Goal: Navigation & Orientation: Find specific page/section

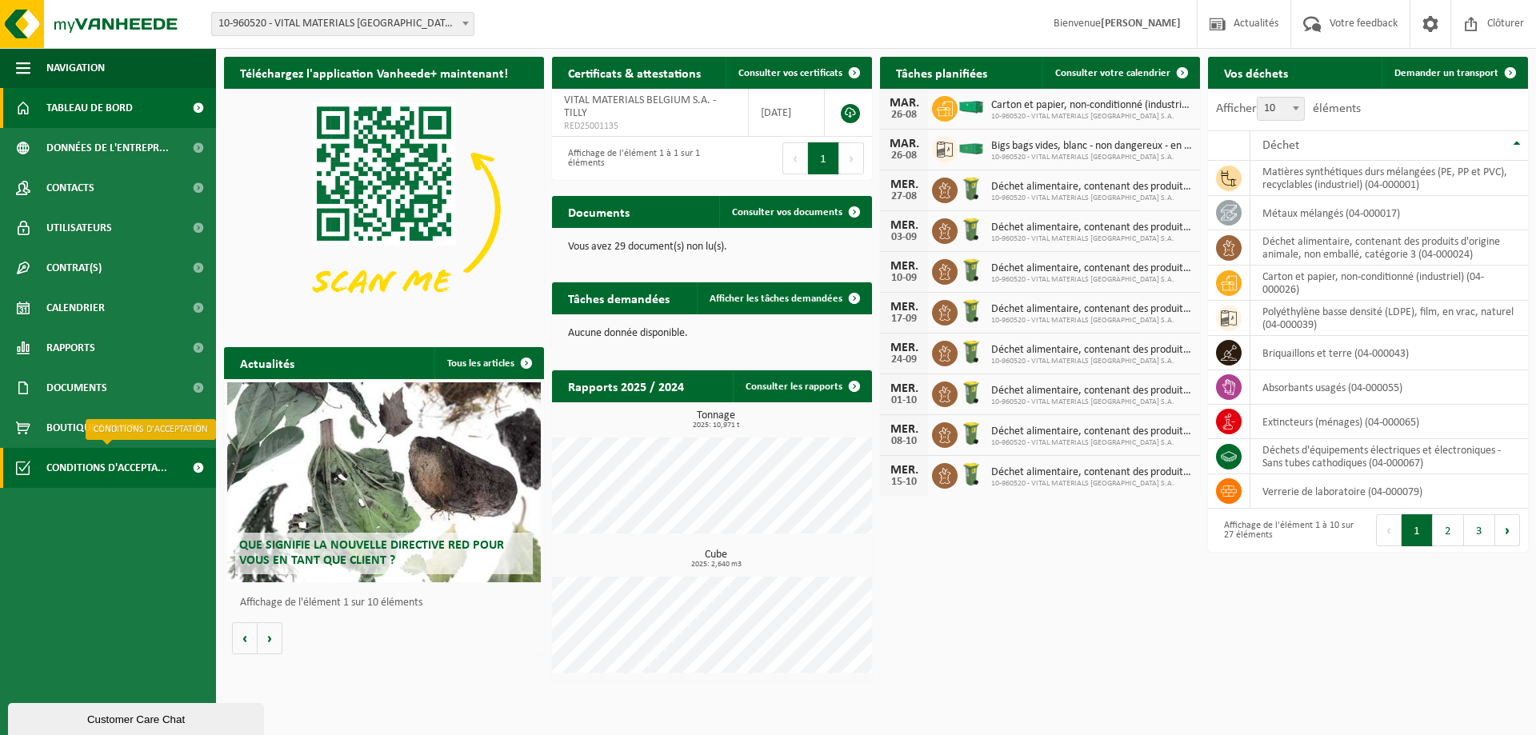
click at [73, 464] on span "Conditions d'accepta..." at bounding box center [106, 468] width 121 height 40
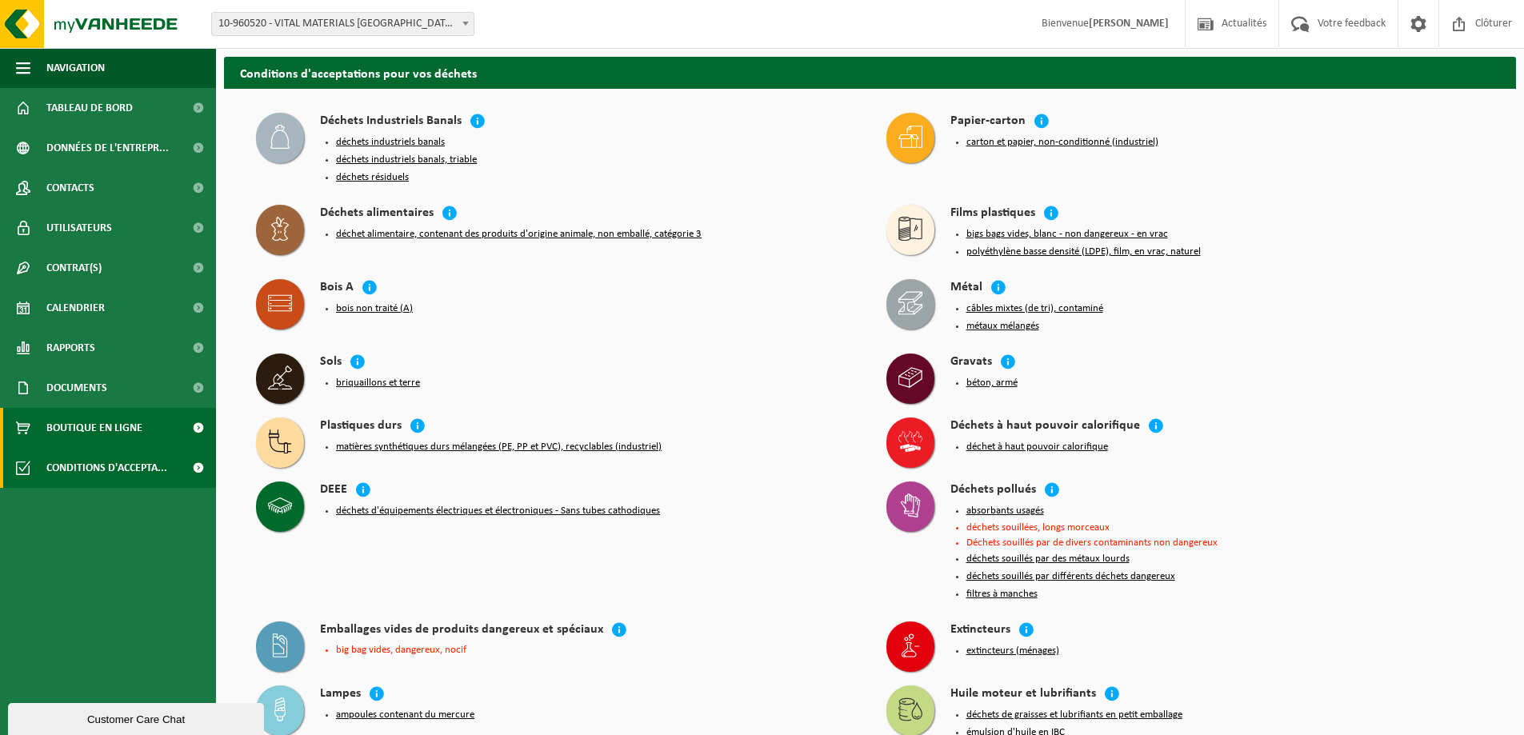
click at [90, 434] on span "Boutique en ligne" at bounding box center [94, 428] width 96 height 40
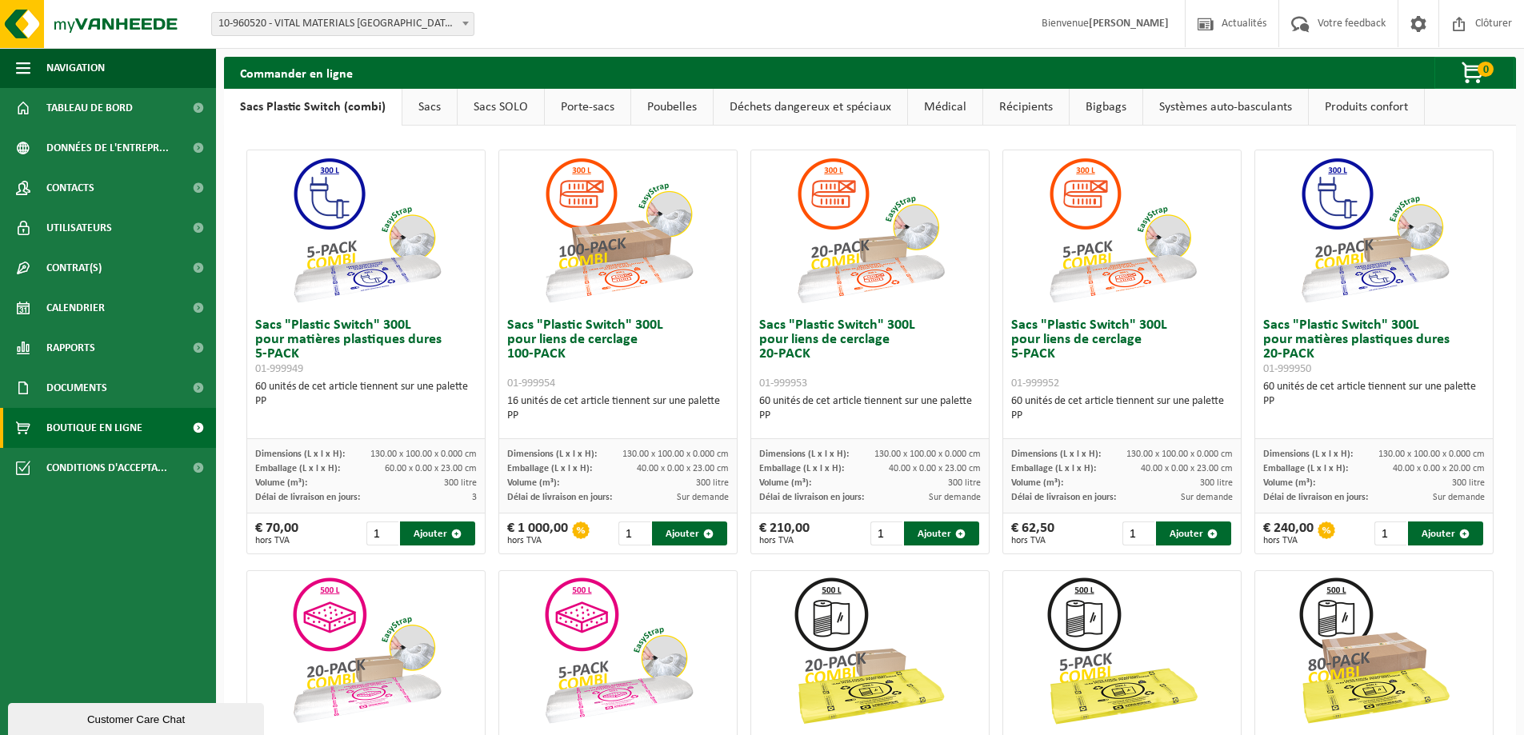
click at [662, 106] on link "Poubelles" at bounding box center [672, 107] width 82 height 37
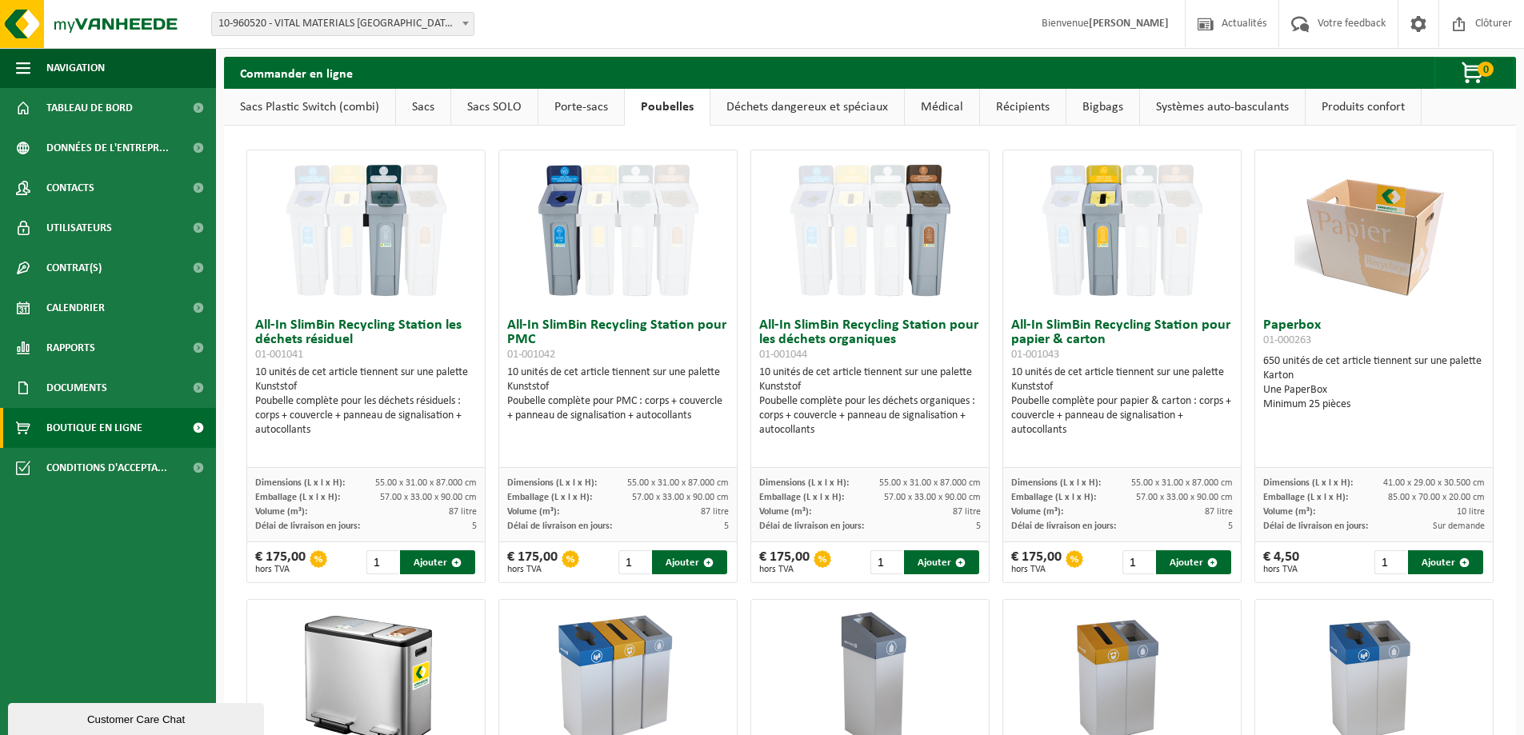
click at [828, 110] on link "Déchets dangereux et spéciaux" at bounding box center [807, 107] width 194 height 37
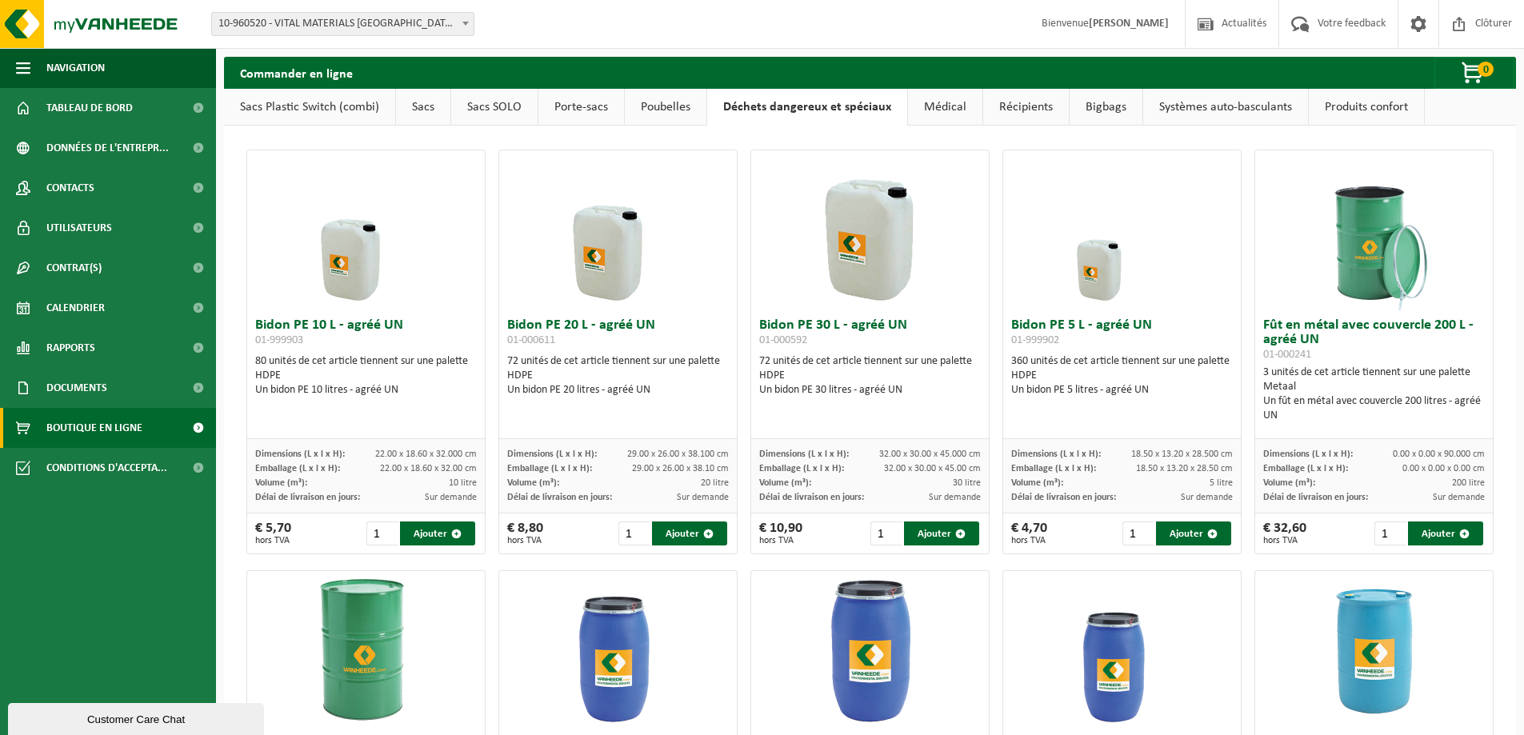
click at [950, 99] on link "Médical" at bounding box center [945, 107] width 74 height 37
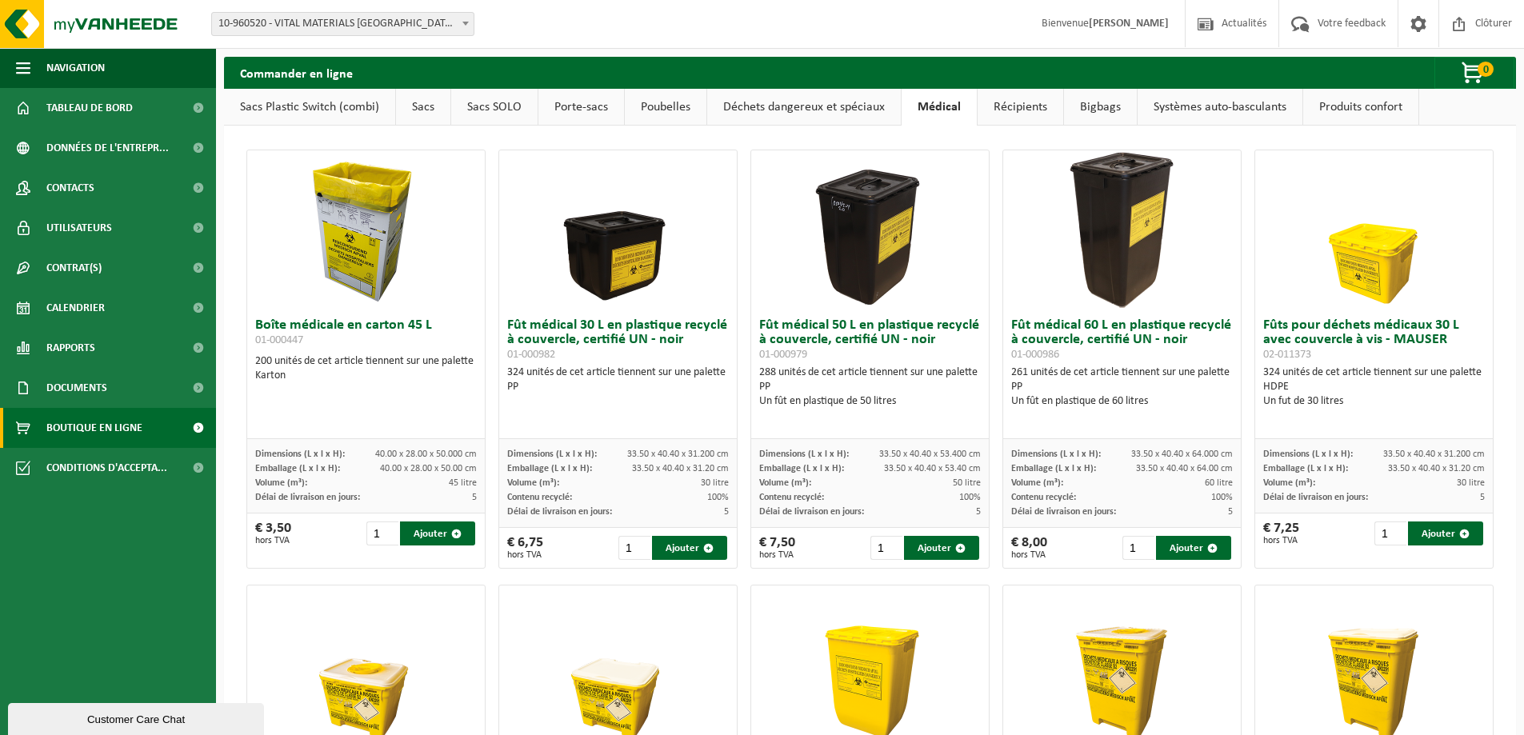
click at [1008, 104] on link "Récipients" at bounding box center [1021, 107] width 86 height 37
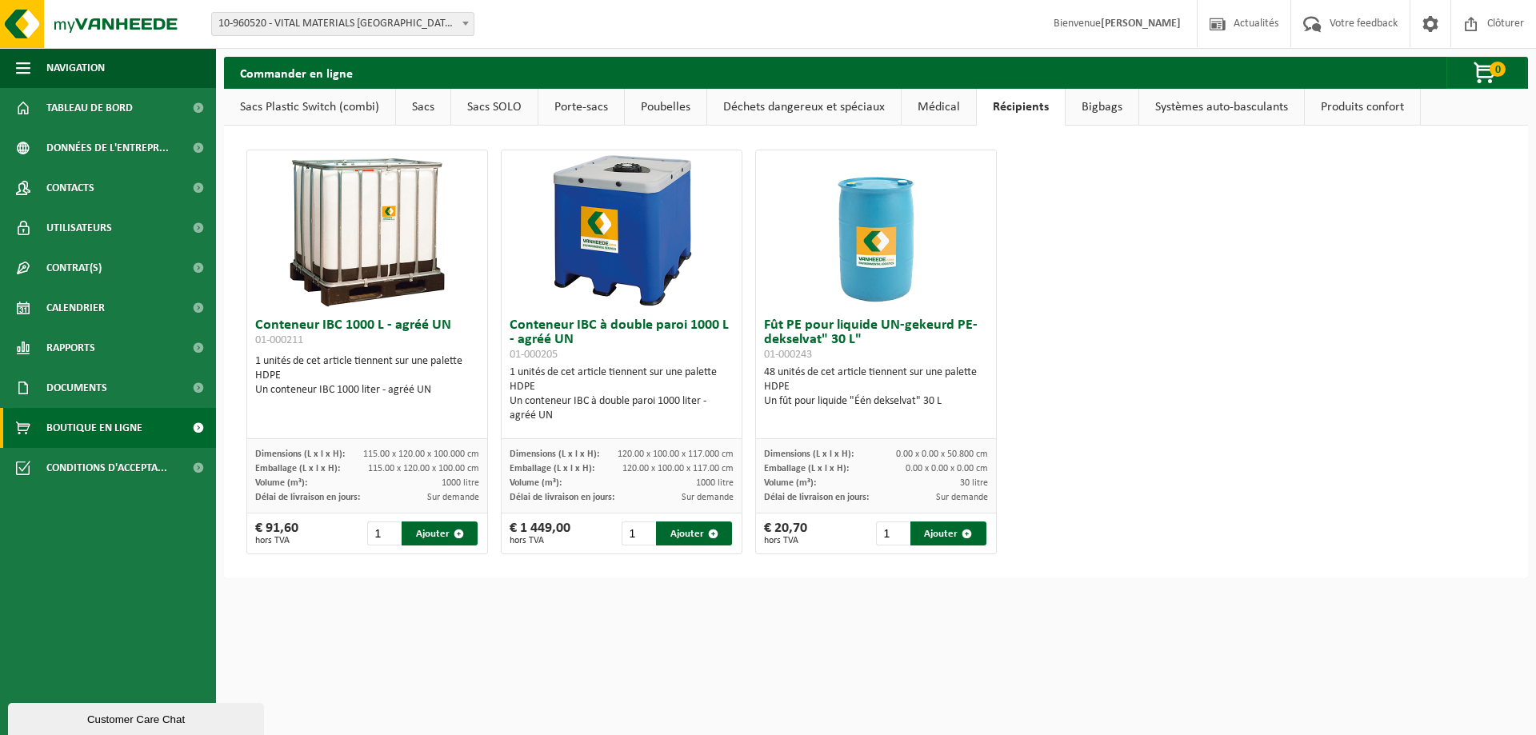
click at [1097, 101] on link "Bigbags" at bounding box center [1101, 107] width 73 height 37
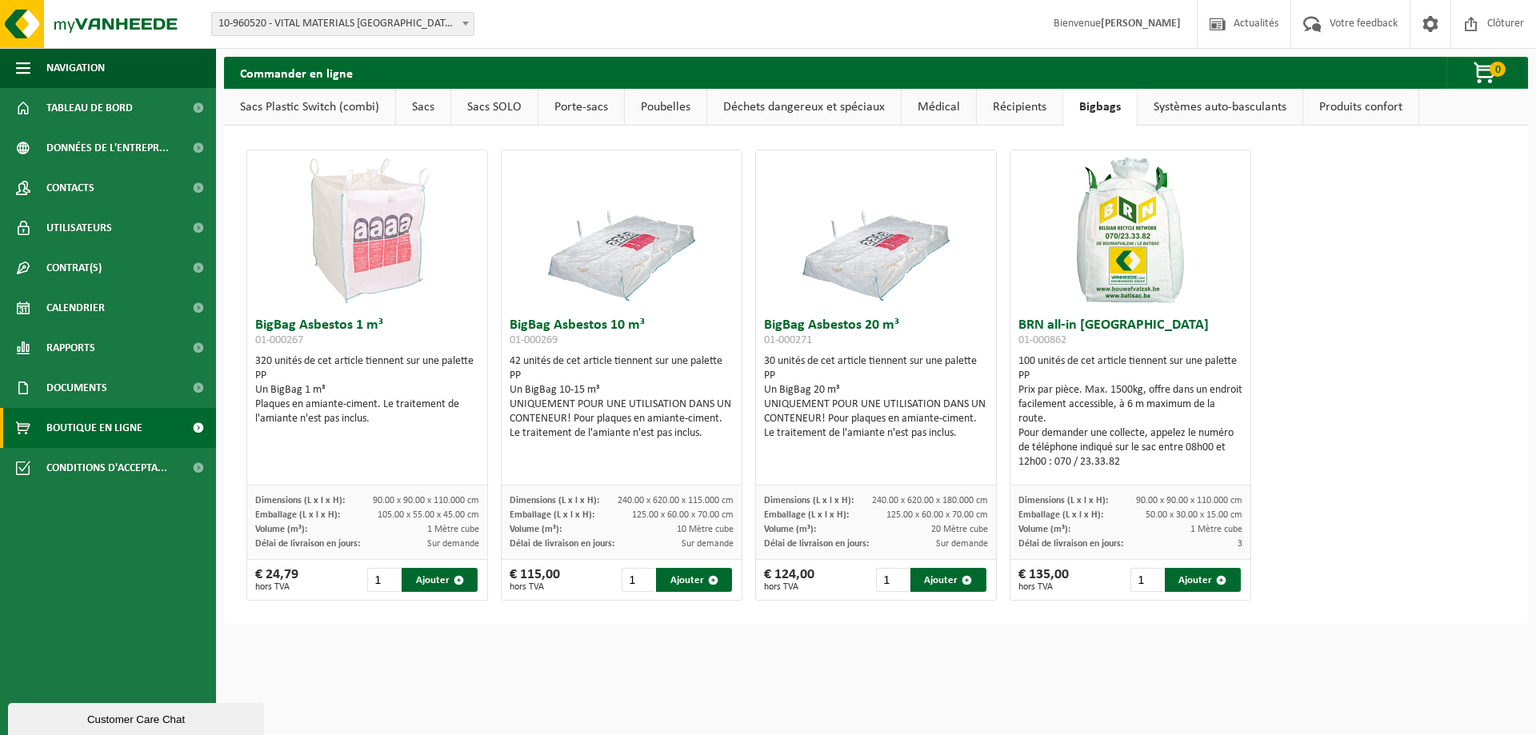
click at [1192, 118] on link "Systèmes auto-basculants" at bounding box center [1219, 107] width 165 height 37
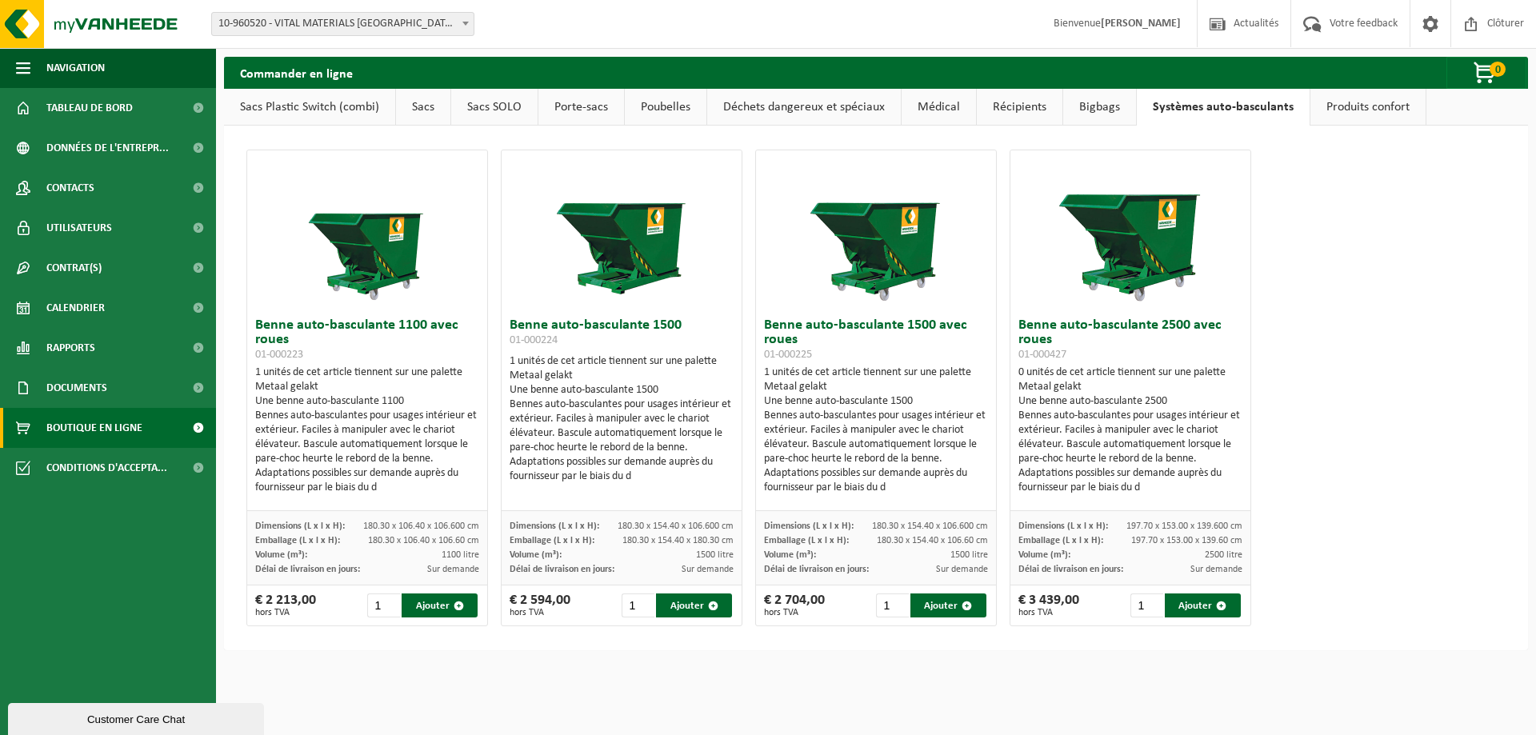
click at [1337, 113] on link "Produits confort" at bounding box center [1367, 107] width 115 height 37
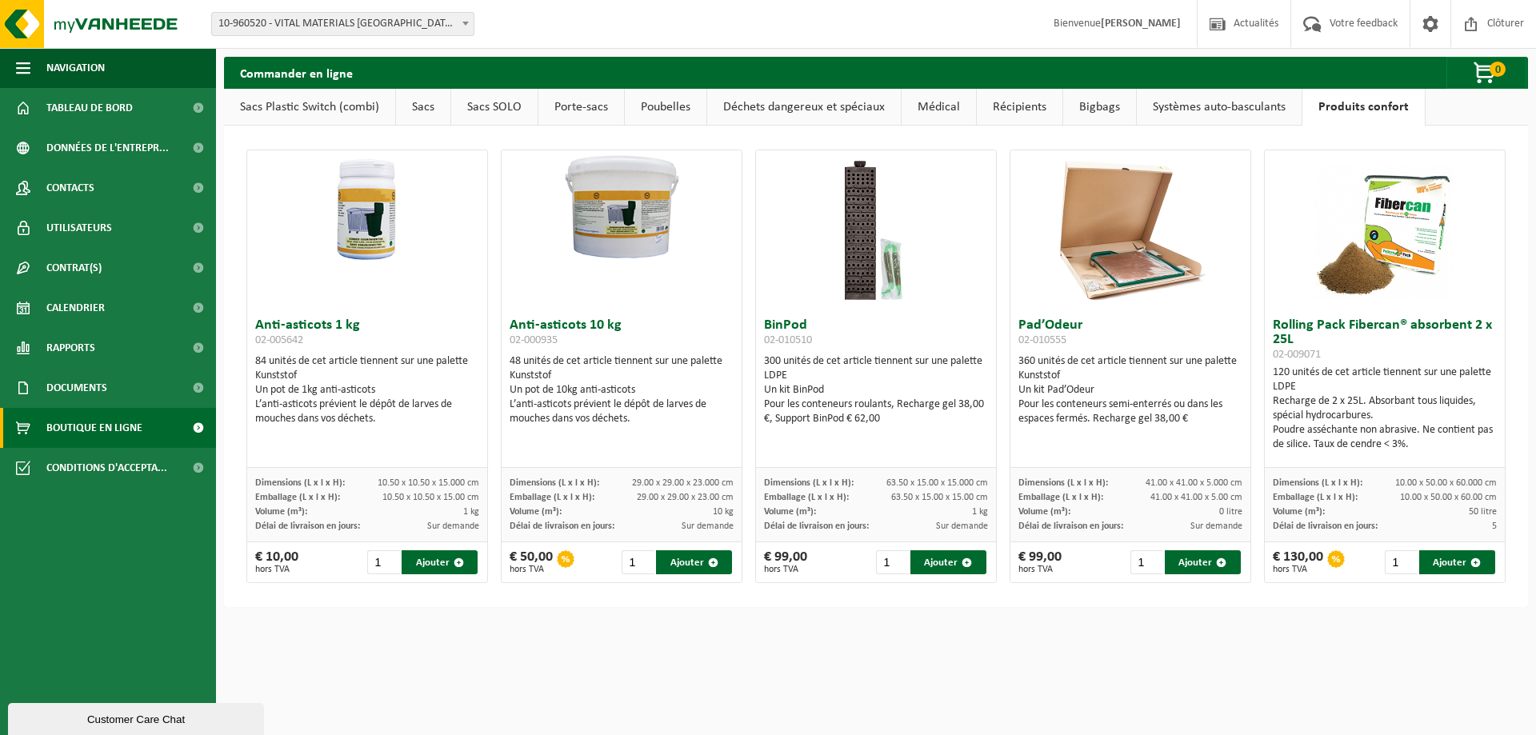
click at [1260, 114] on link "Systèmes auto-basculants" at bounding box center [1219, 107] width 165 height 37
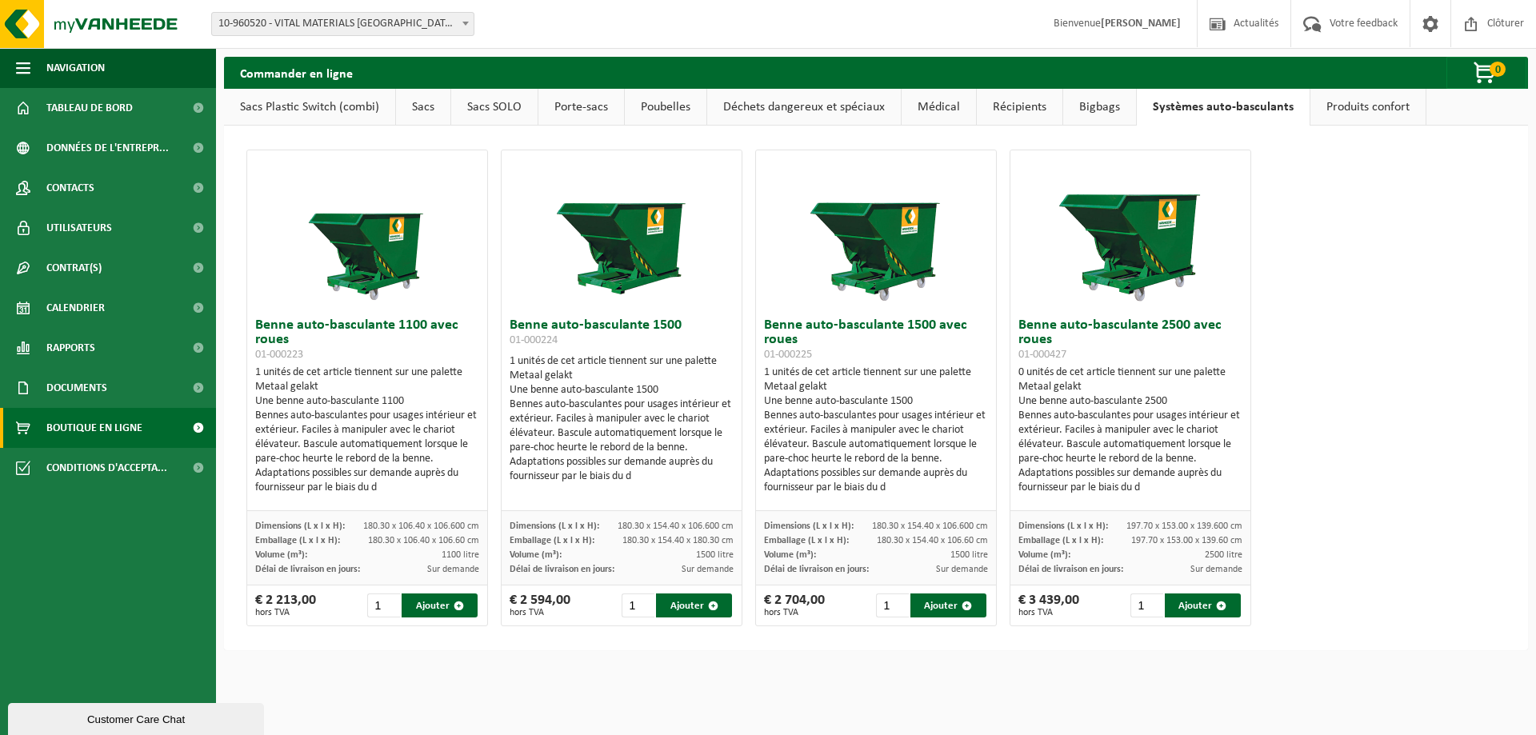
click at [1110, 97] on link "Bigbags" at bounding box center [1099, 107] width 73 height 37
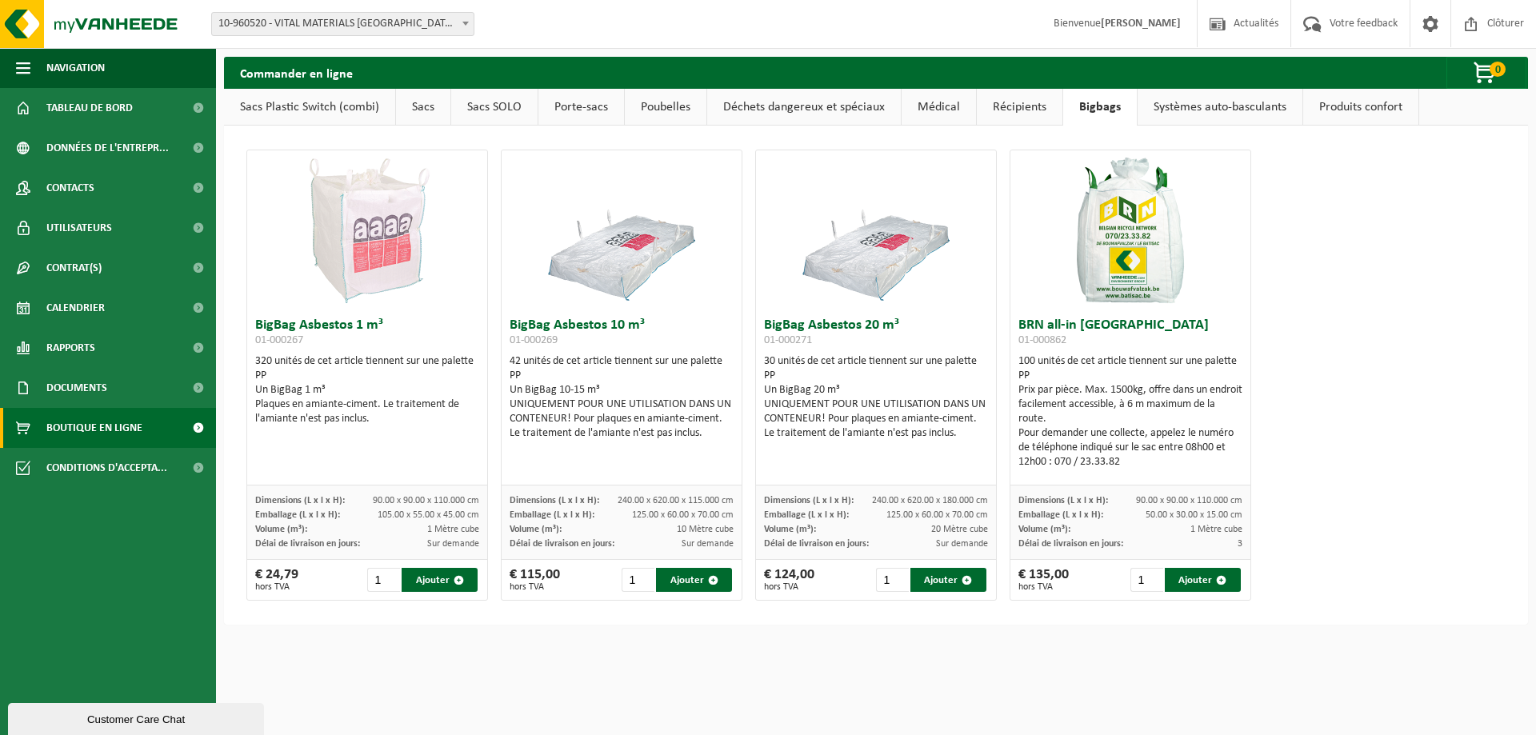
click at [1000, 102] on link "Récipients" at bounding box center [1020, 107] width 86 height 37
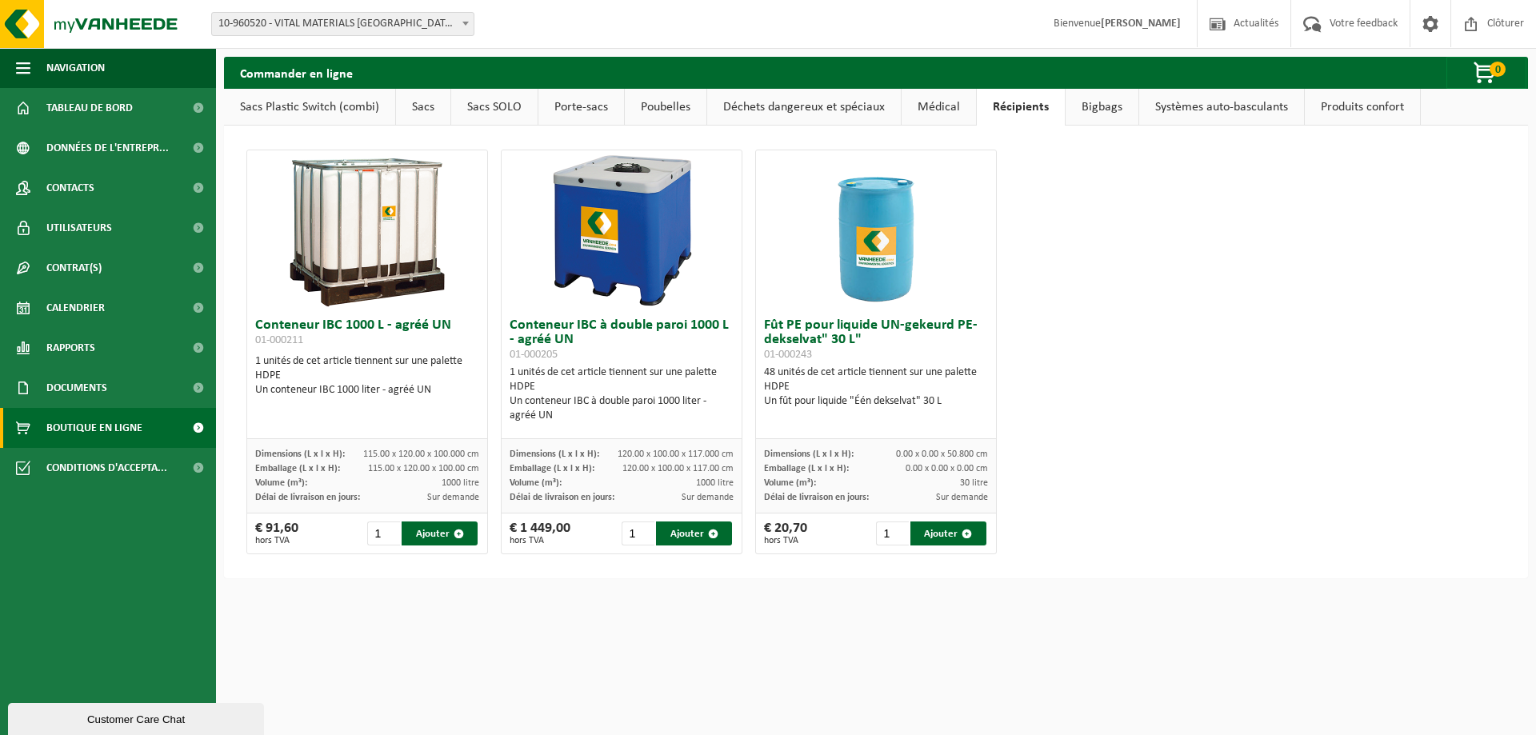
click at [920, 105] on link "Médical" at bounding box center [939, 107] width 74 height 37
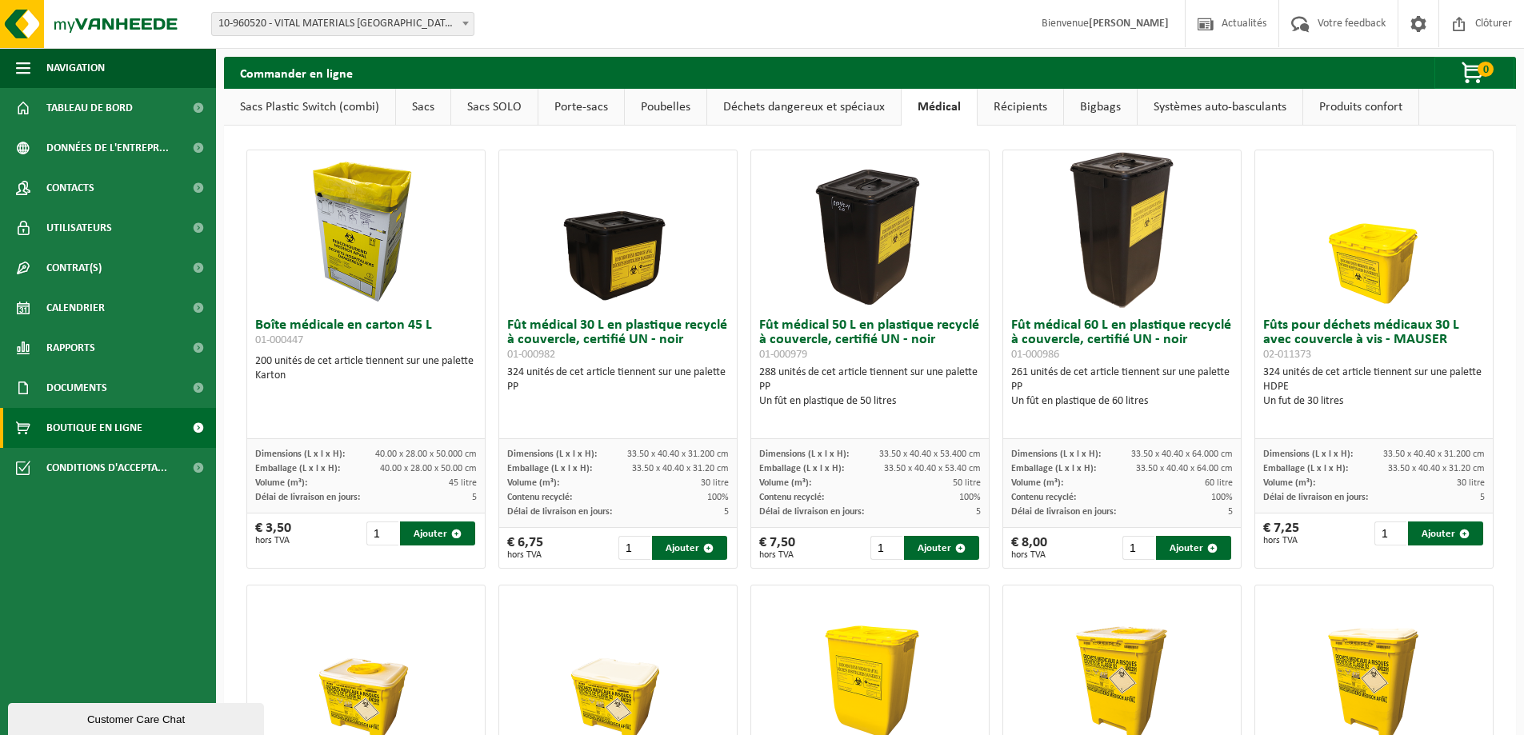
click at [836, 98] on link "Déchets dangereux et spéciaux" at bounding box center [804, 107] width 194 height 37
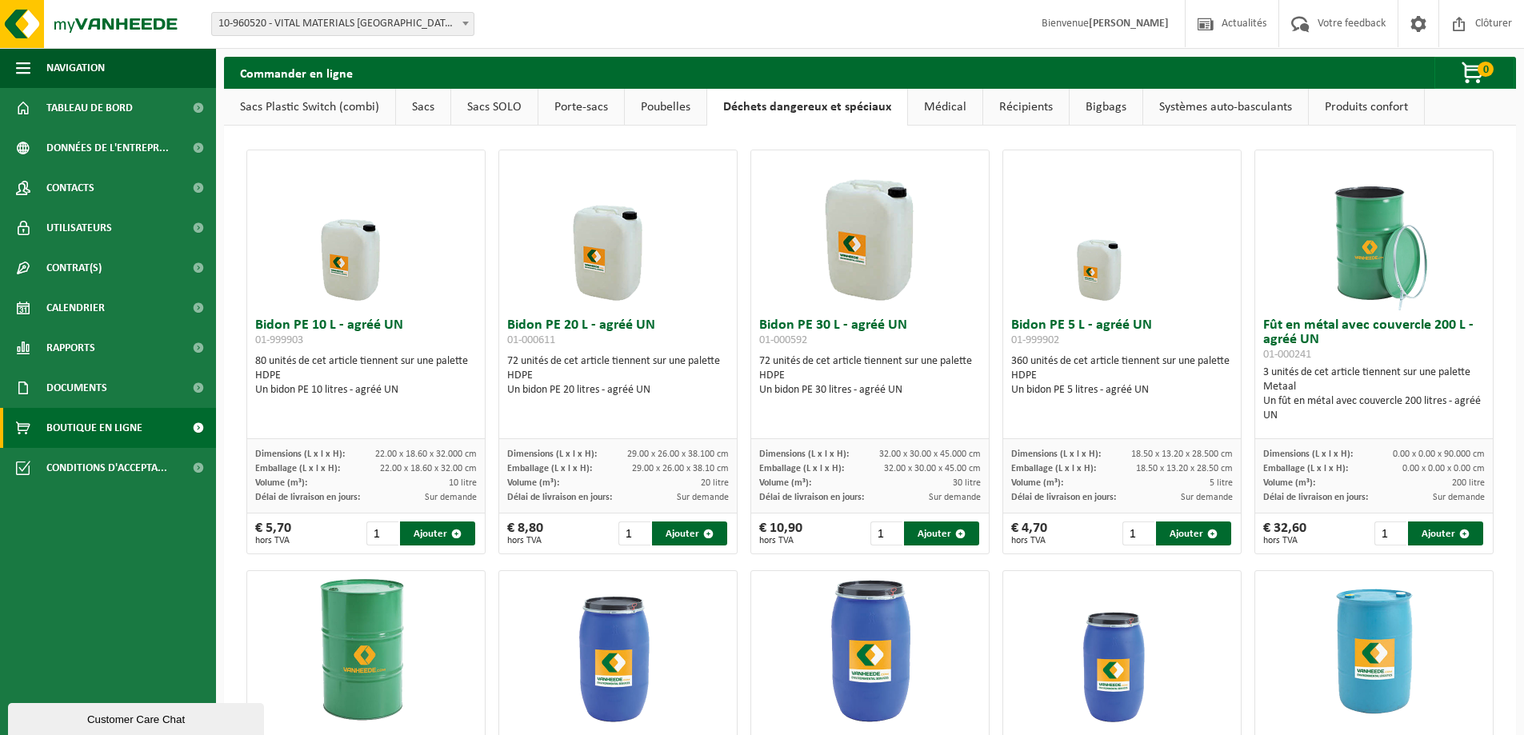
click at [611, 101] on link "Porte-sacs" at bounding box center [581, 107] width 86 height 37
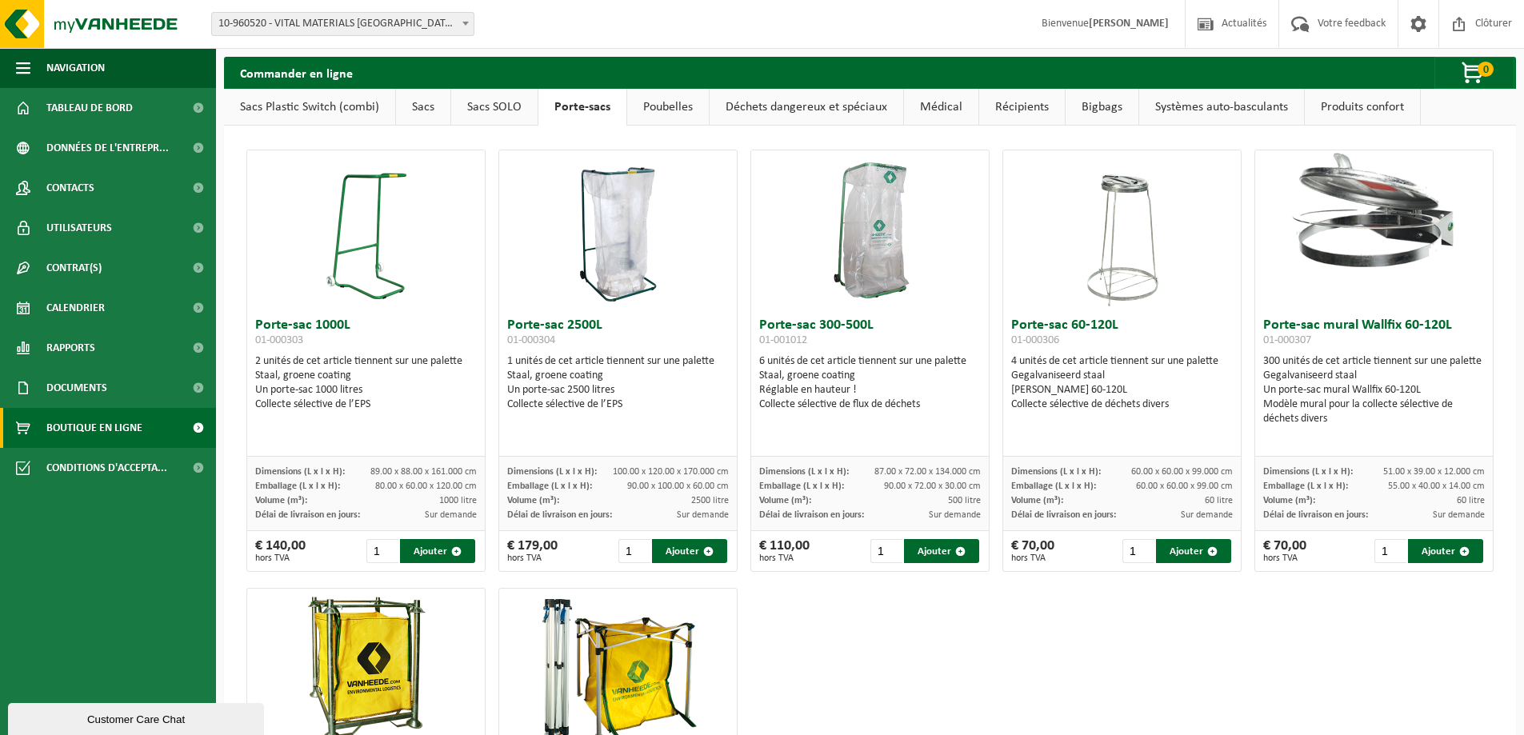
click at [493, 107] on link "Sacs SOLO" at bounding box center [494, 107] width 86 height 37
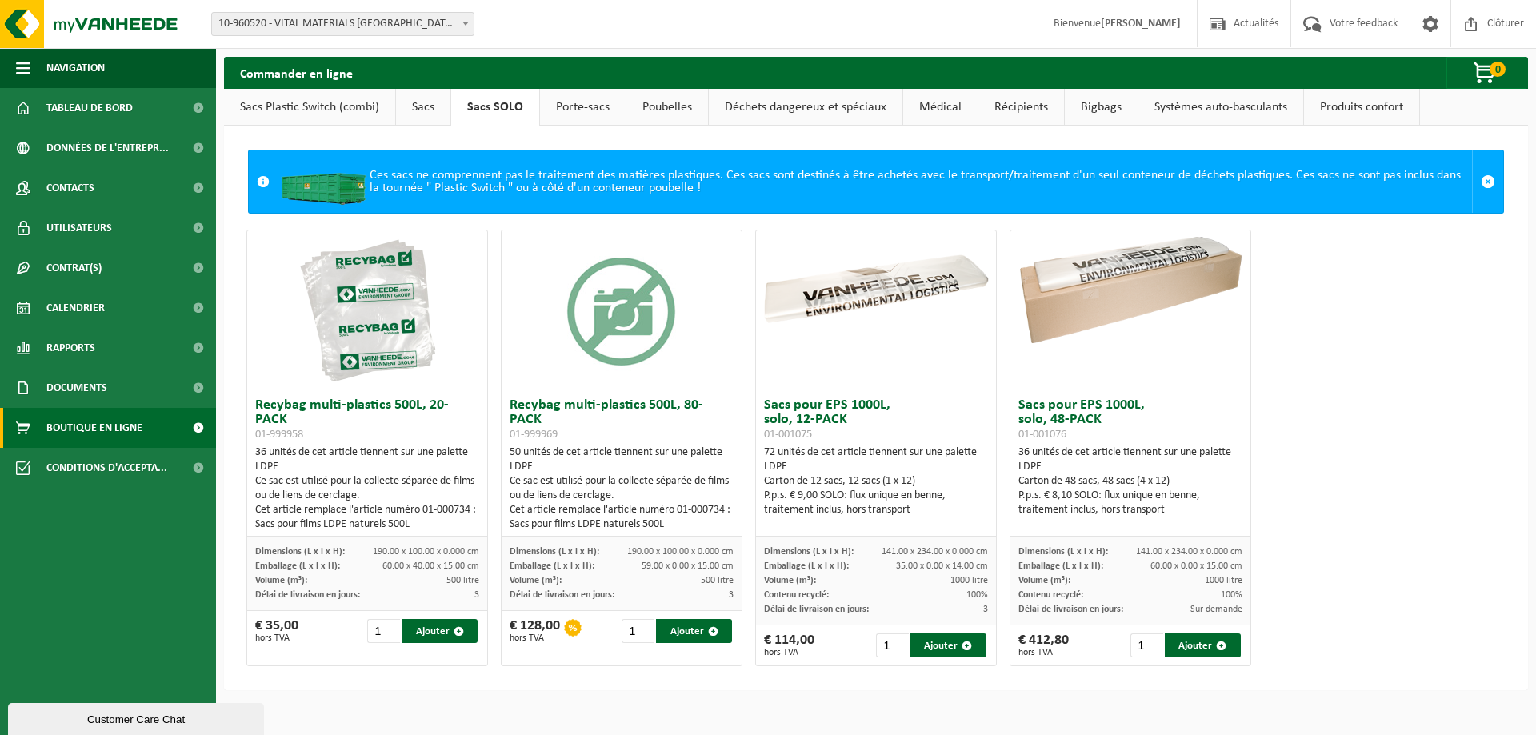
click at [396, 102] on link "Sacs" at bounding box center [423, 107] width 54 height 37
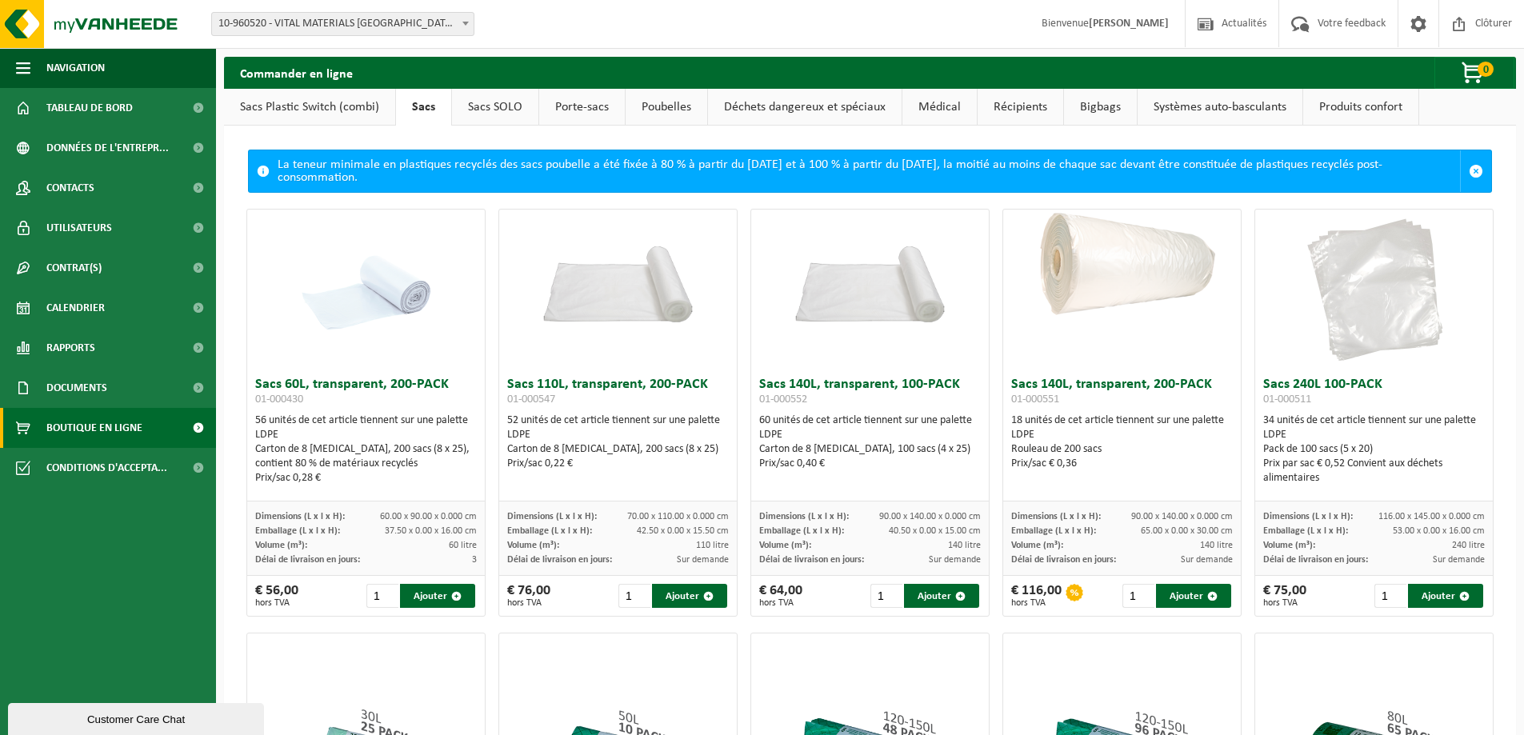
click at [338, 110] on link "Sacs Plastic Switch (combi)" at bounding box center [309, 107] width 171 height 37
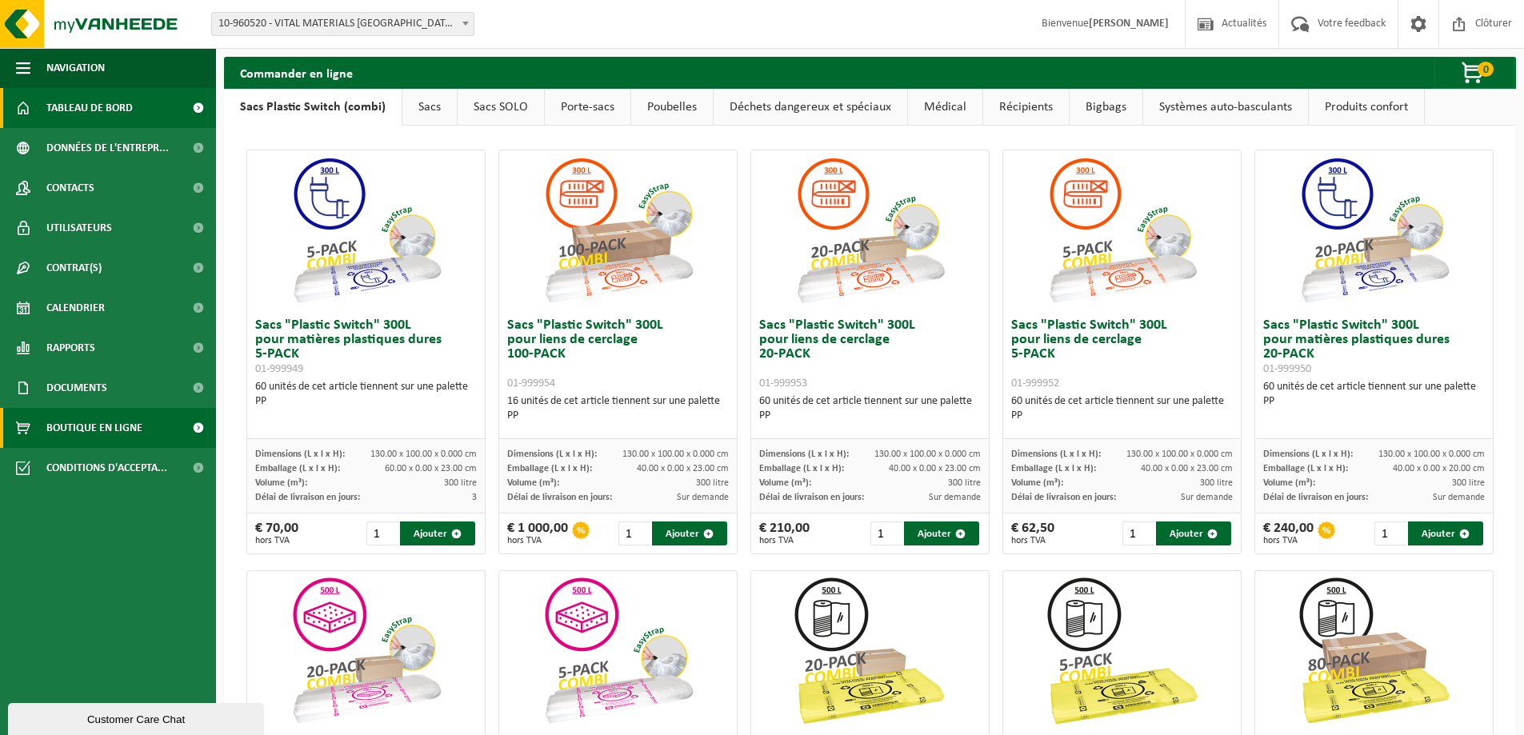
click at [90, 117] on span "Tableau de bord" at bounding box center [89, 108] width 86 height 40
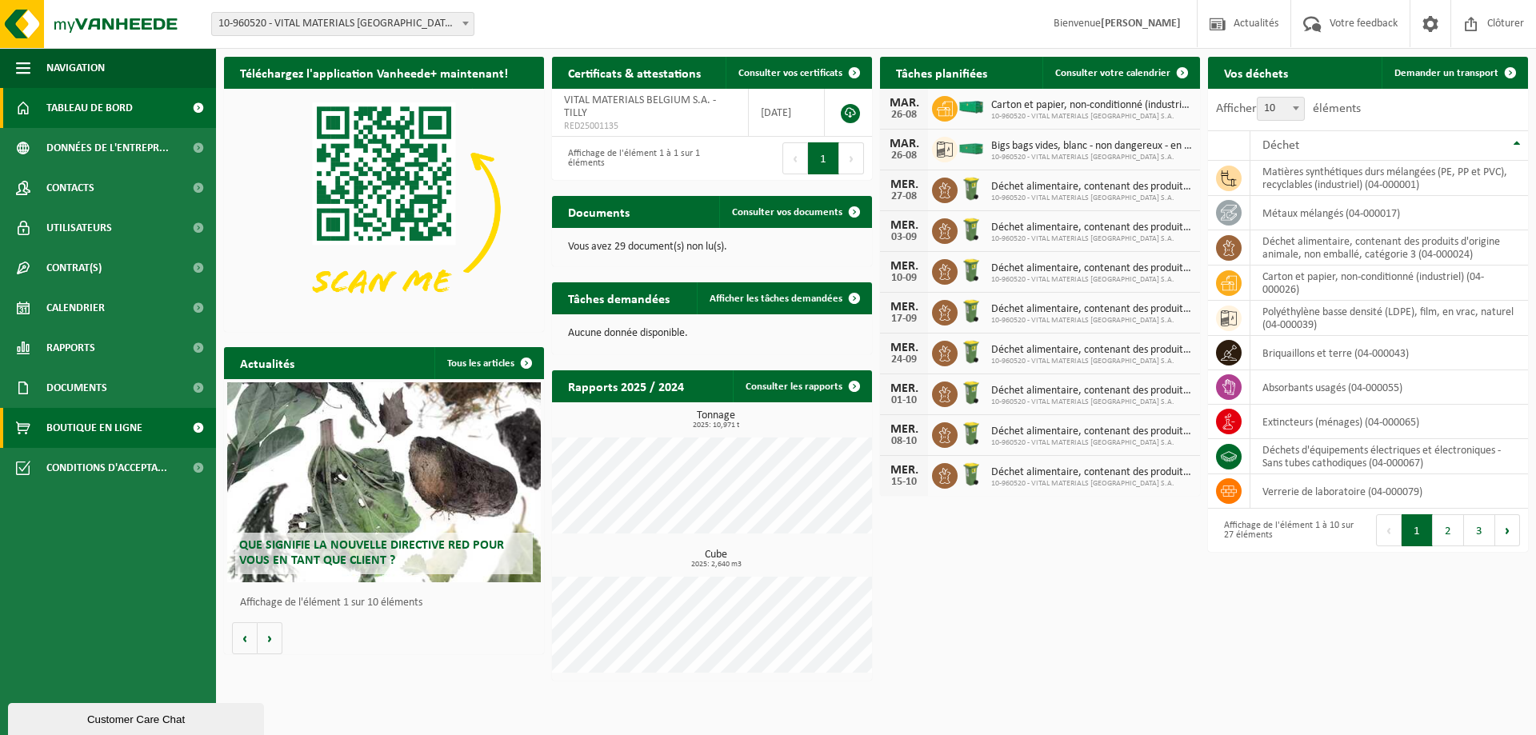
click at [95, 421] on span "Boutique en ligne" at bounding box center [94, 428] width 96 height 40
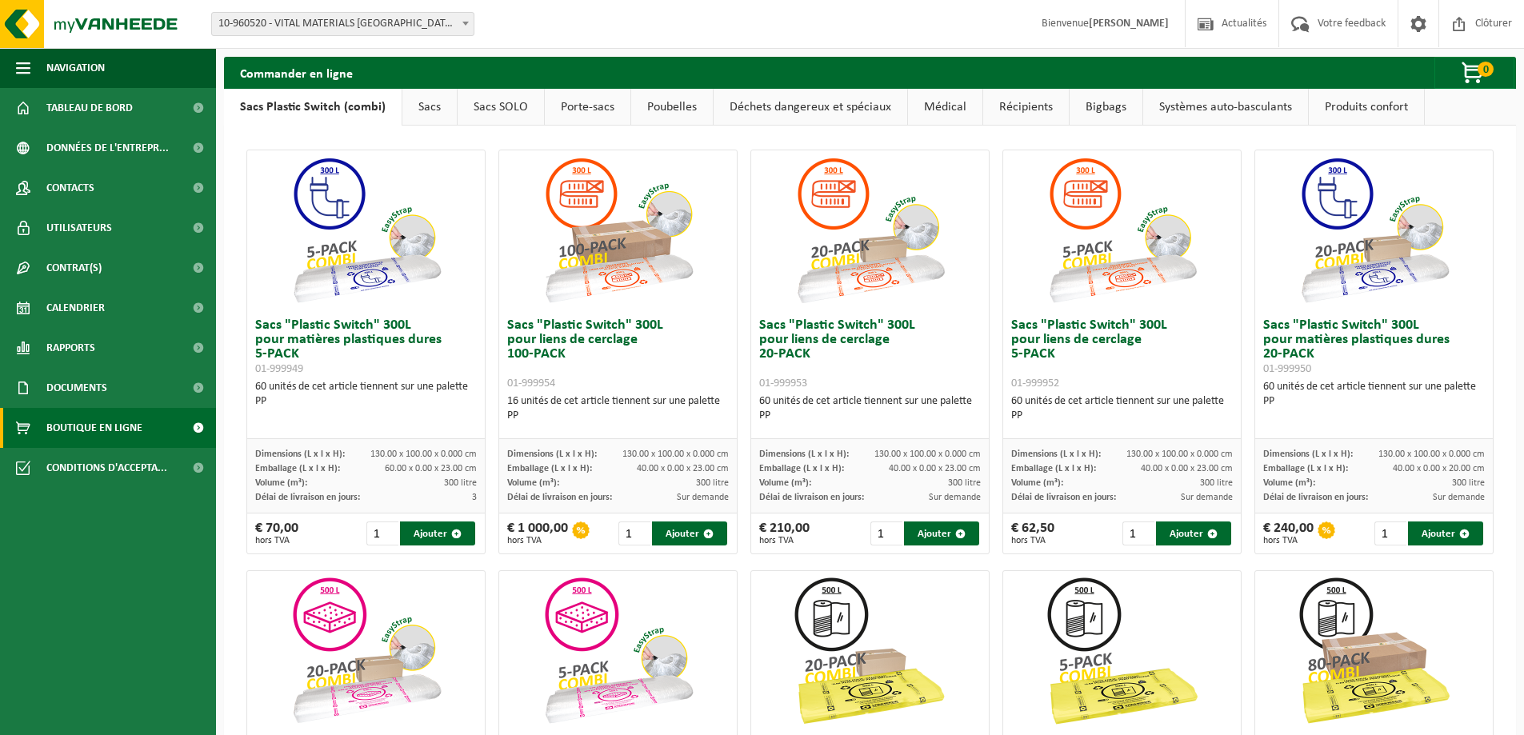
click at [100, 398] on span "Documents" at bounding box center [76, 388] width 61 height 40
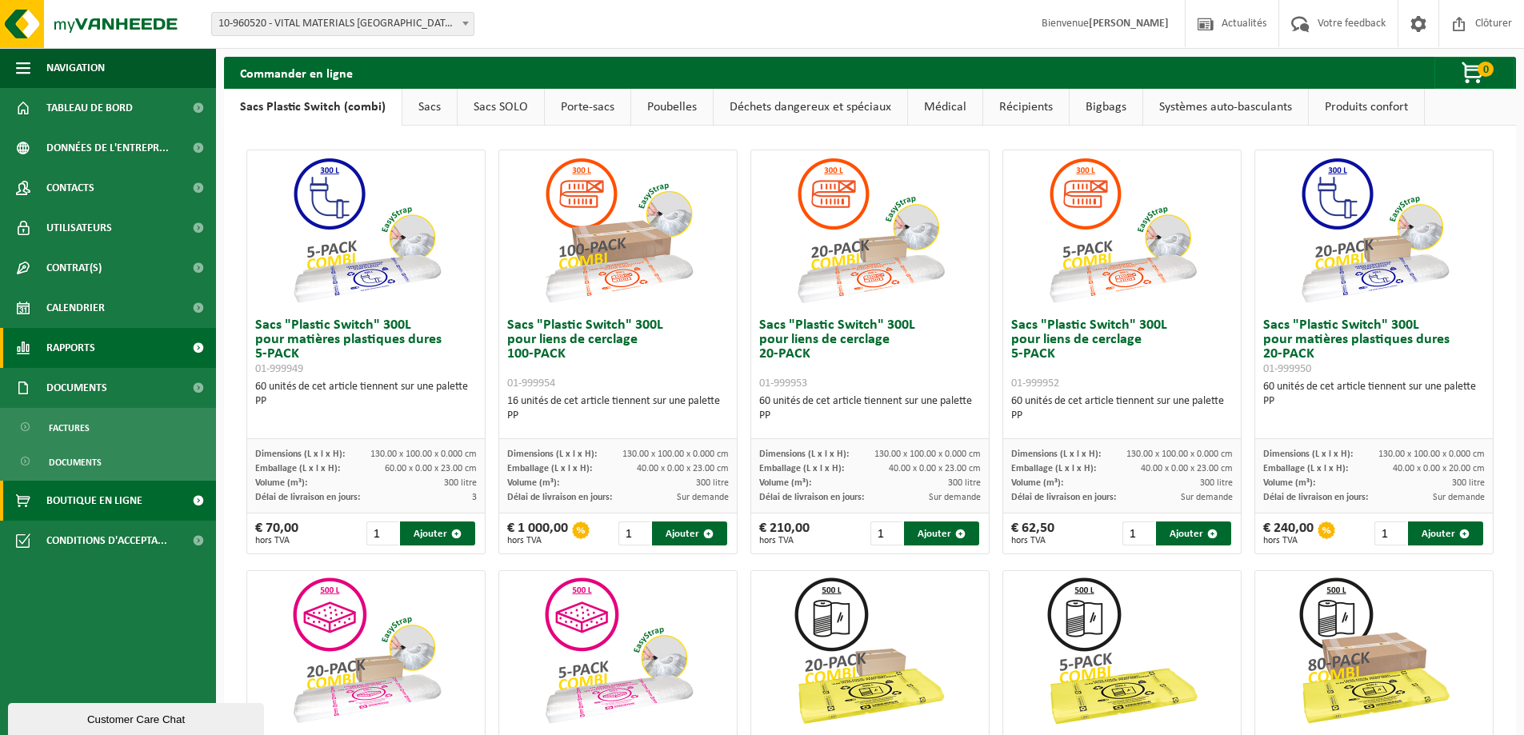
click at [90, 357] on span "Rapports" at bounding box center [70, 348] width 49 height 40
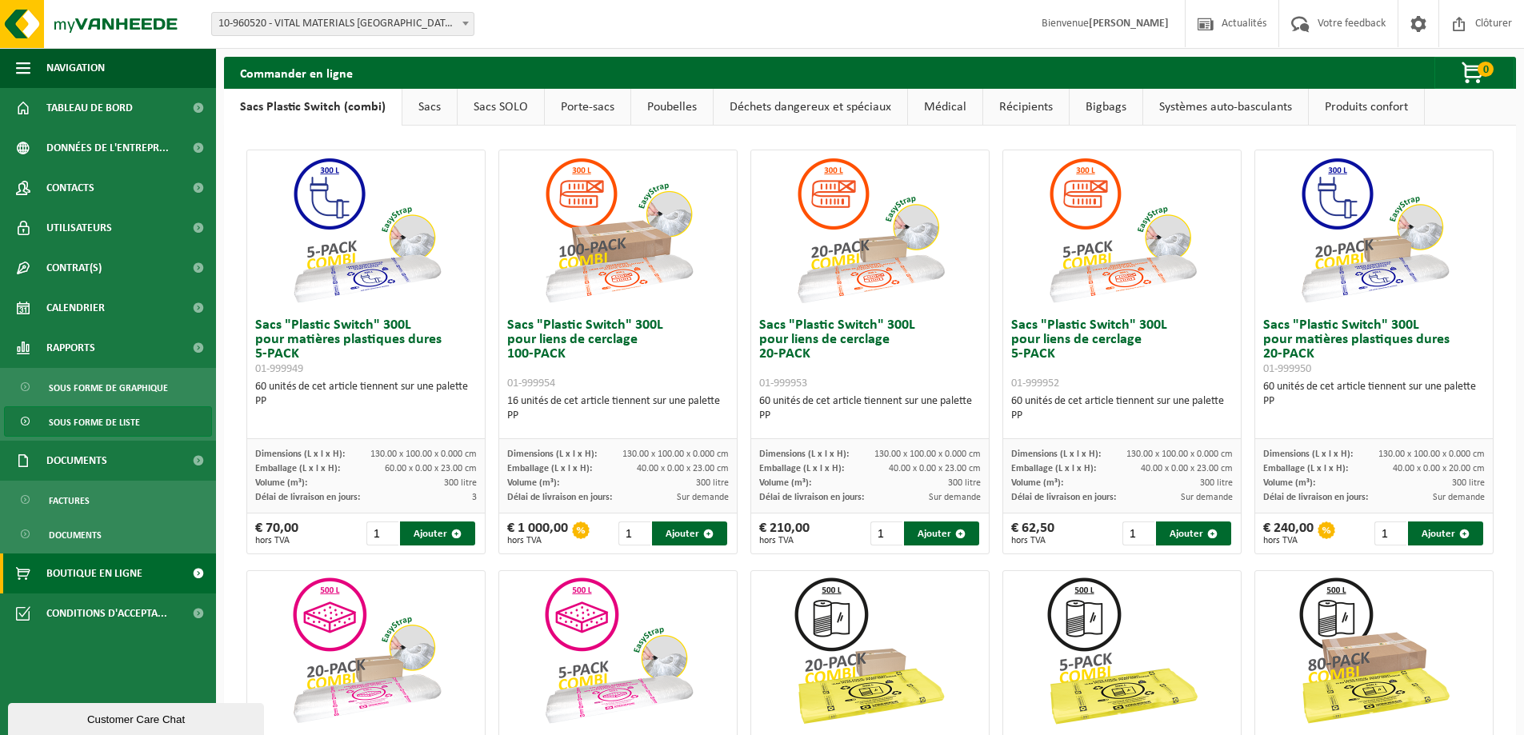
click at [103, 423] on span "Sous forme de liste" at bounding box center [94, 422] width 91 height 30
